Goal: Use online tool/utility: Use online tool/utility

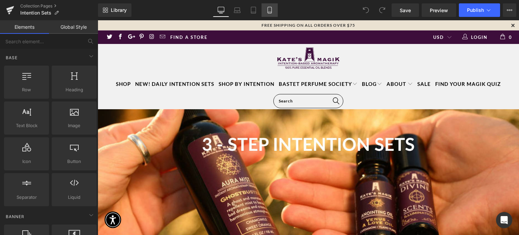
click at [265, 11] on link "Mobile" at bounding box center [270, 10] width 16 height 14
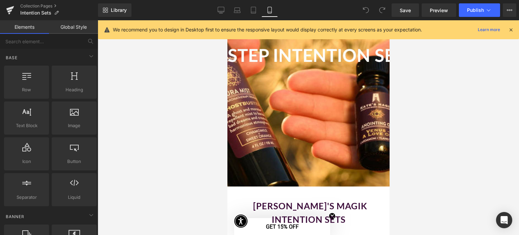
click at [513, 27] on icon at bounding box center [511, 30] width 6 height 6
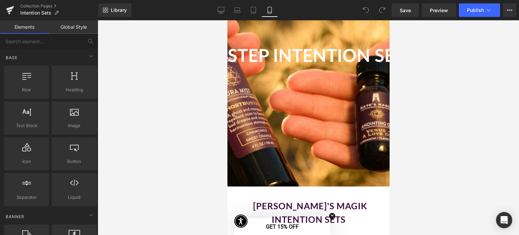
click at [463, 108] on div at bounding box center [308, 127] width 421 height 215
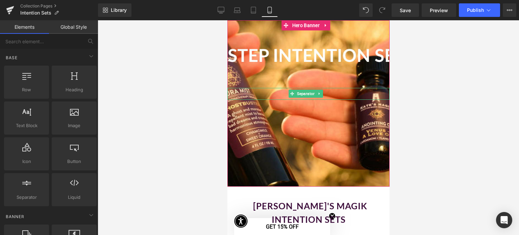
click at [292, 95] on icon at bounding box center [292, 94] width 4 height 4
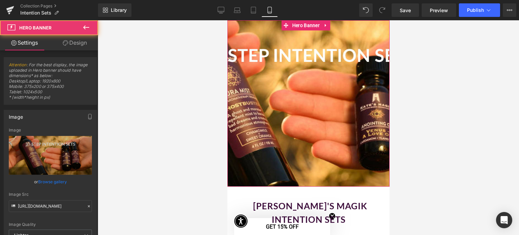
click at [254, 156] on div at bounding box center [308, 103] width 162 height 166
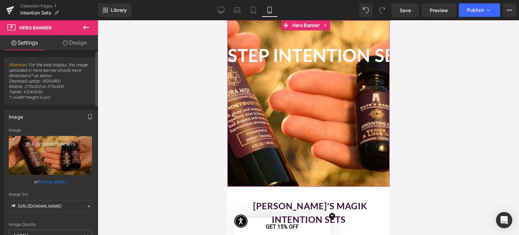
click at [87, 116] on icon "button" at bounding box center [89, 116] width 5 height 5
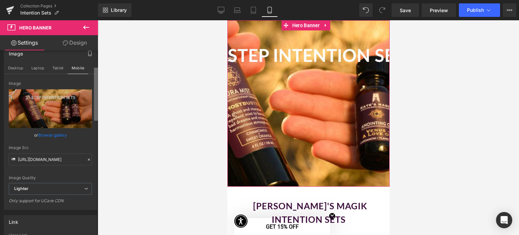
scroll to position [49, 0]
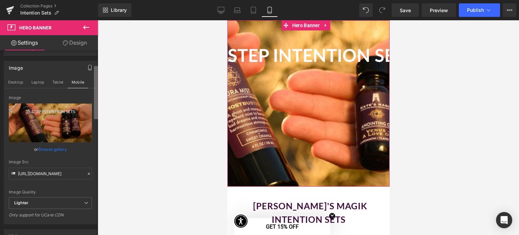
click at [95, 98] on b at bounding box center [96, 92] width 4 height 53
click at [17, 83] on button "Desktop" at bounding box center [15, 81] width 23 height 11
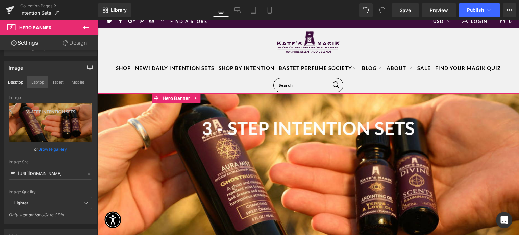
click at [42, 79] on button "Laptop" at bounding box center [37, 81] width 21 height 11
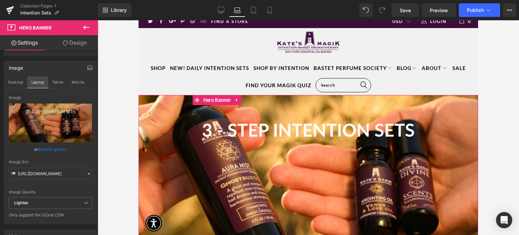
scroll to position [18, 0]
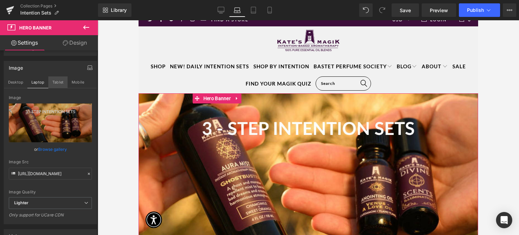
click at [55, 81] on button "Tablet" at bounding box center [57, 81] width 19 height 11
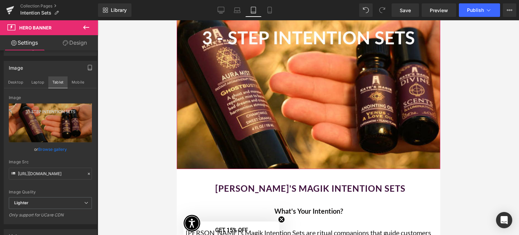
scroll to position [0, 0]
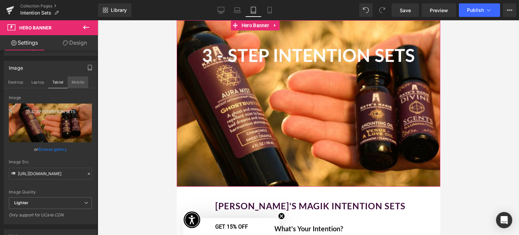
click at [74, 81] on button "Mobile" at bounding box center [78, 81] width 21 height 11
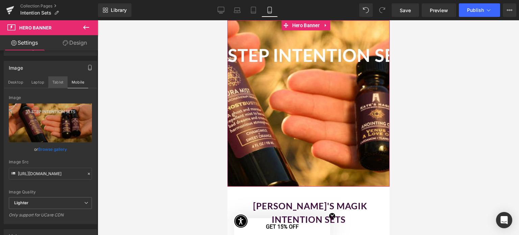
click at [53, 81] on button "Tablet" at bounding box center [57, 81] width 19 height 11
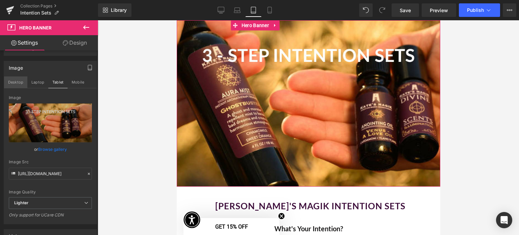
click at [21, 79] on button "Desktop" at bounding box center [15, 81] width 23 height 11
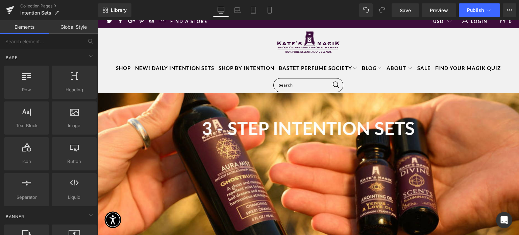
click at [125, 42] on link at bounding box center [308, 43] width 421 height 31
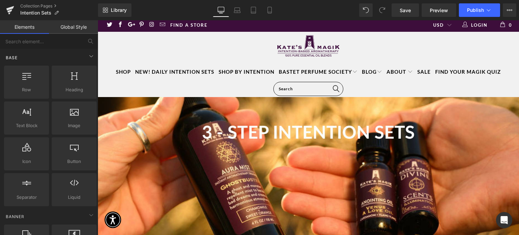
scroll to position [14, 0]
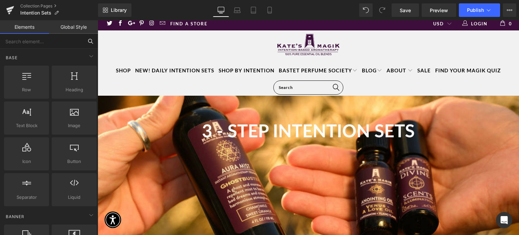
click at [67, 43] on input "text" at bounding box center [41, 41] width 83 height 15
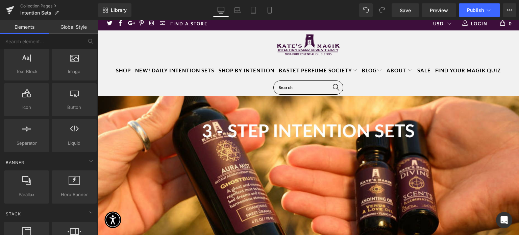
scroll to position [0, 0]
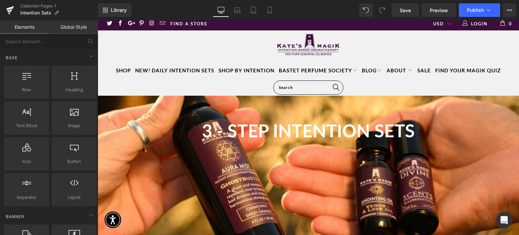
click at [72, 29] on link "Global Style" at bounding box center [73, 27] width 49 height 14
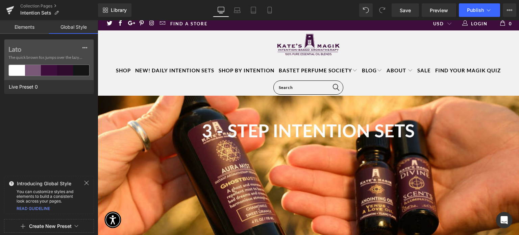
click at [94, 144] on div "Lato The quick brown fox jumps over the lazy... Live Preset 0" at bounding box center [49, 106] width 98 height 134
click at [76, 226] on icon at bounding box center [77, 226] width 4 height 2
click at [87, 158] on div "Lato The quick brown fox jumps over the lazy... Live Preset 0" at bounding box center [49, 106] width 98 height 134
click at [510, 10] on icon at bounding box center [510, 9] width 2 height 1
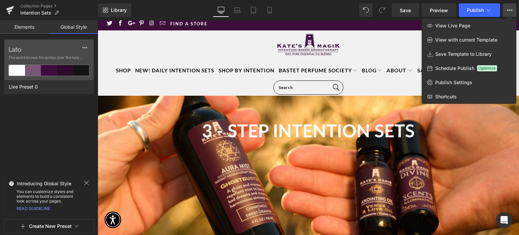
click at [314, 10] on div "Library Desktop Desktop Laptop Tablet Mobile Save Preview Publish Scheduled Vie…" at bounding box center [308, 10] width 421 height 14
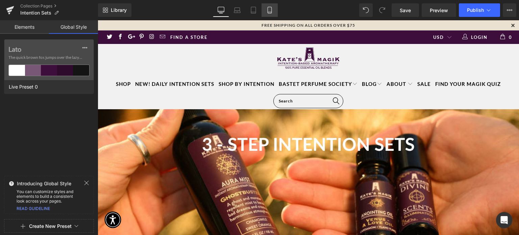
click at [270, 9] on icon at bounding box center [269, 10] width 7 height 7
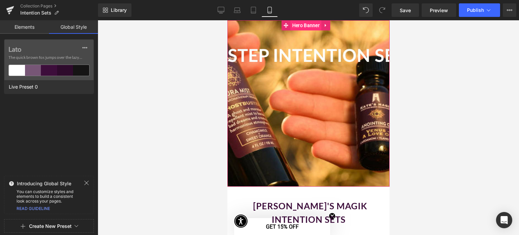
click at [293, 29] on span "Hero Banner" at bounding box center [305, 25] width 31 height 10
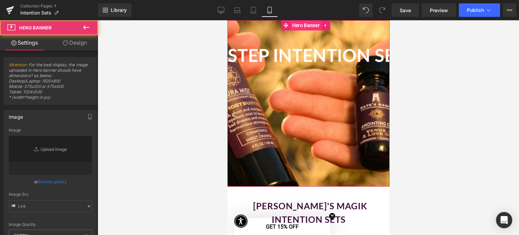
type input "[URL][DOMAIN_NAME]"
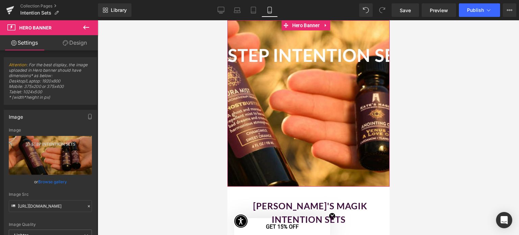
click at [85, 44] on link "Design" at bounding box center [74, 42] width 49 height 15
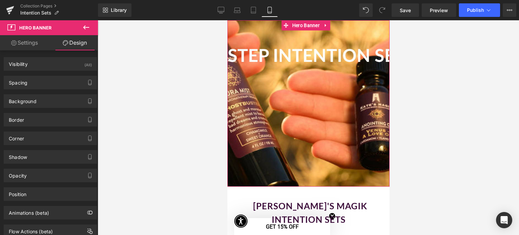
click at [251, 122] on div at bounding box center [308, 103] width 162 height 166
